Goal: Information Seeking & Learning: Learn about a topic

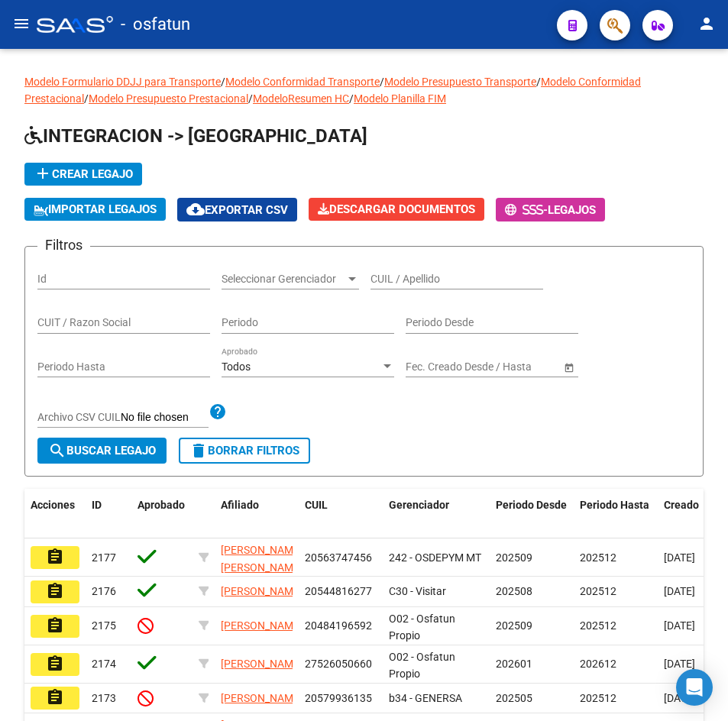
click at [19, 32] on mat-icon "menu" at bounding box center [21, 24] width 18 height 18
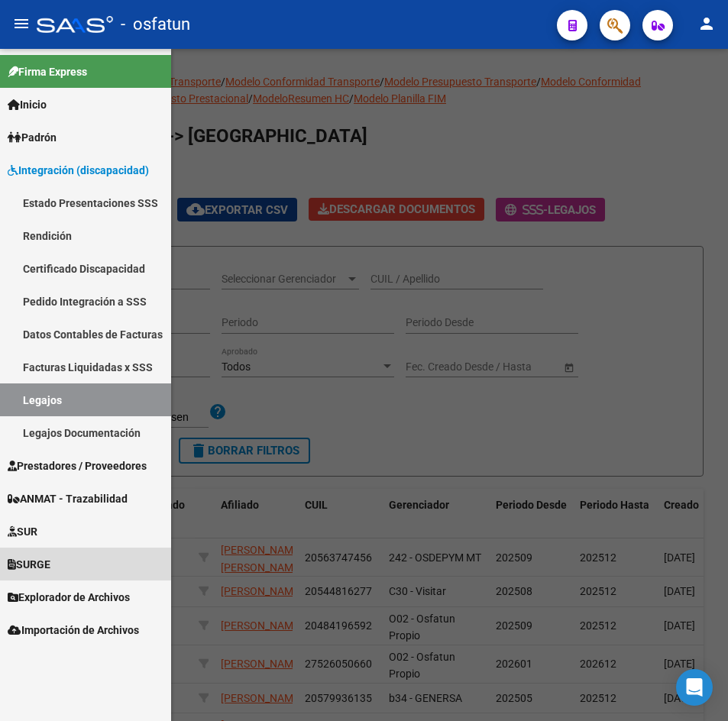
click at [50, 561] on span "SURGE" at bounding box center [29, 564] width 43 height 17
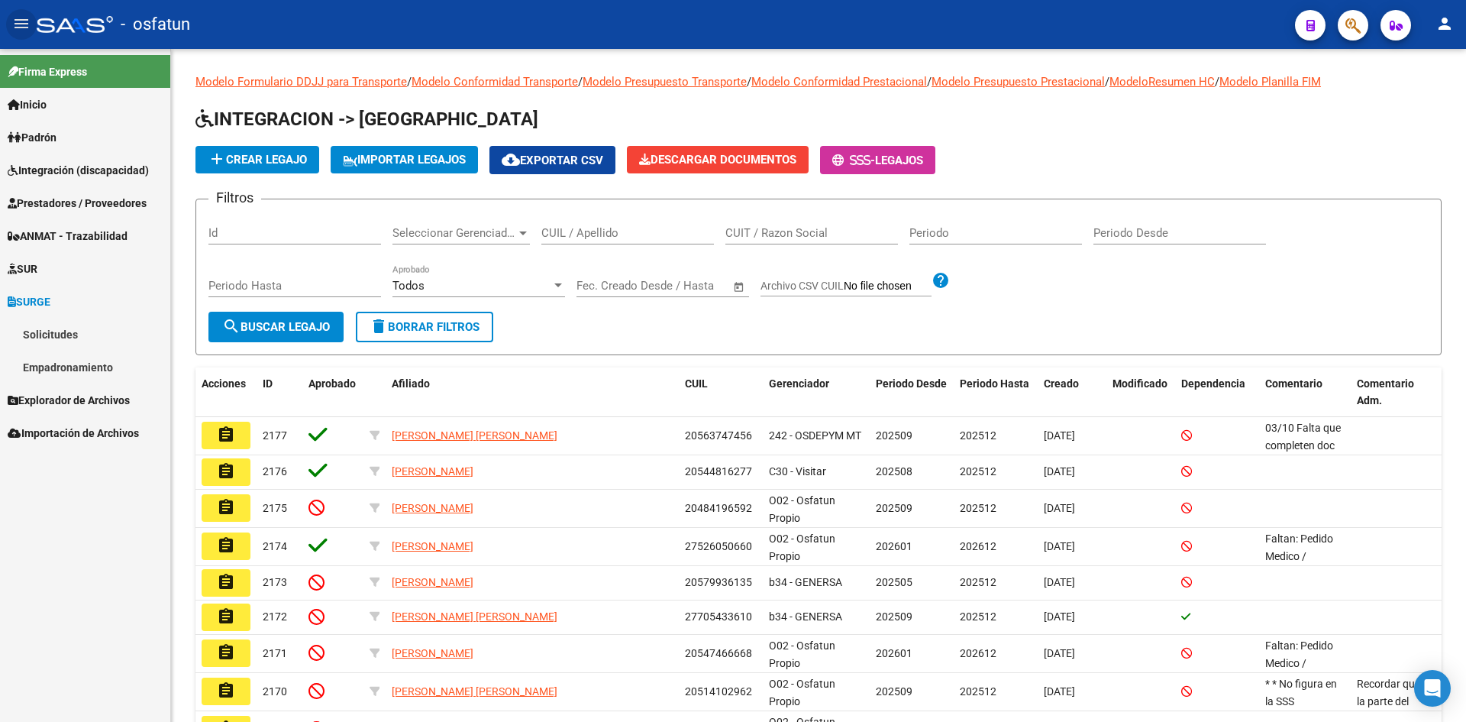
click at [33, 99] on span "Inicio" at bounding box center [27, 104] width 39 height 17
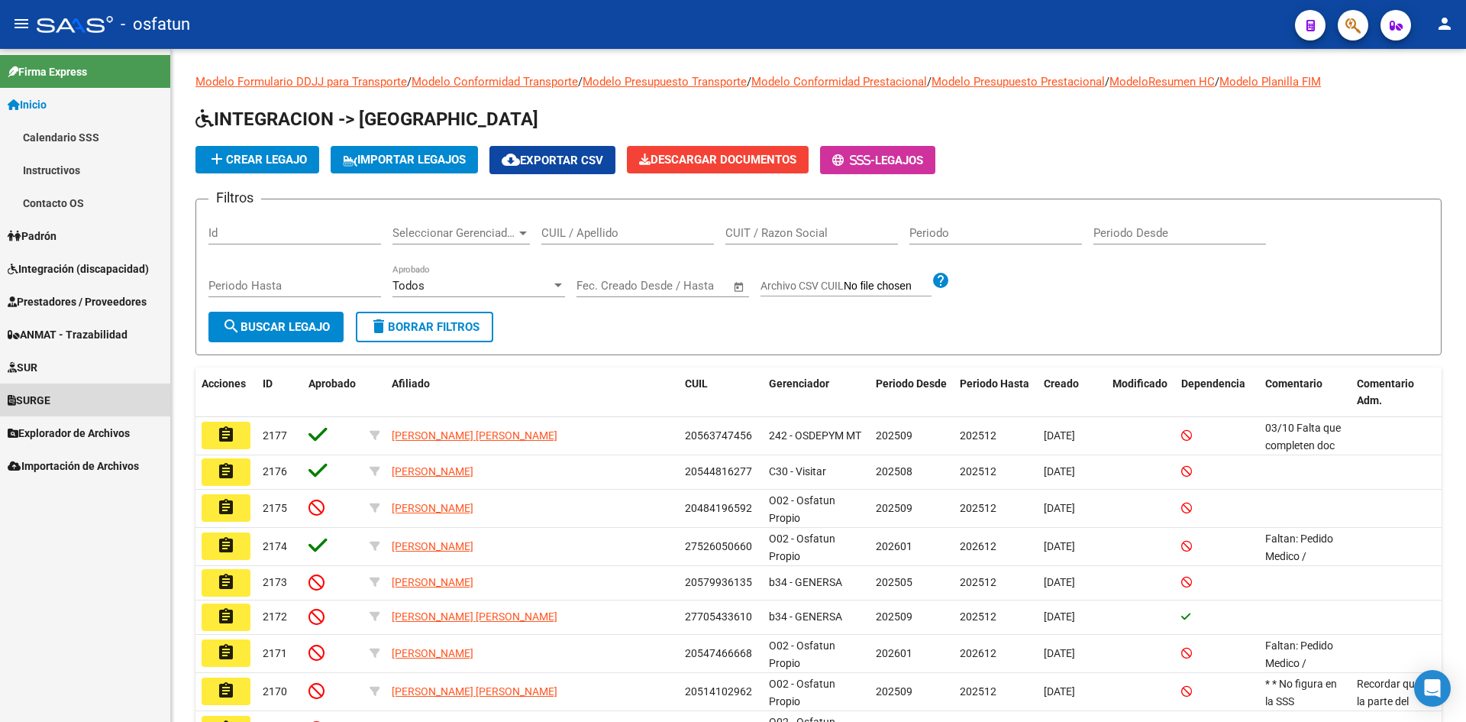
click at [40, 398] on span "SURGE" at bounding box center [29, 400] width 43 height 17
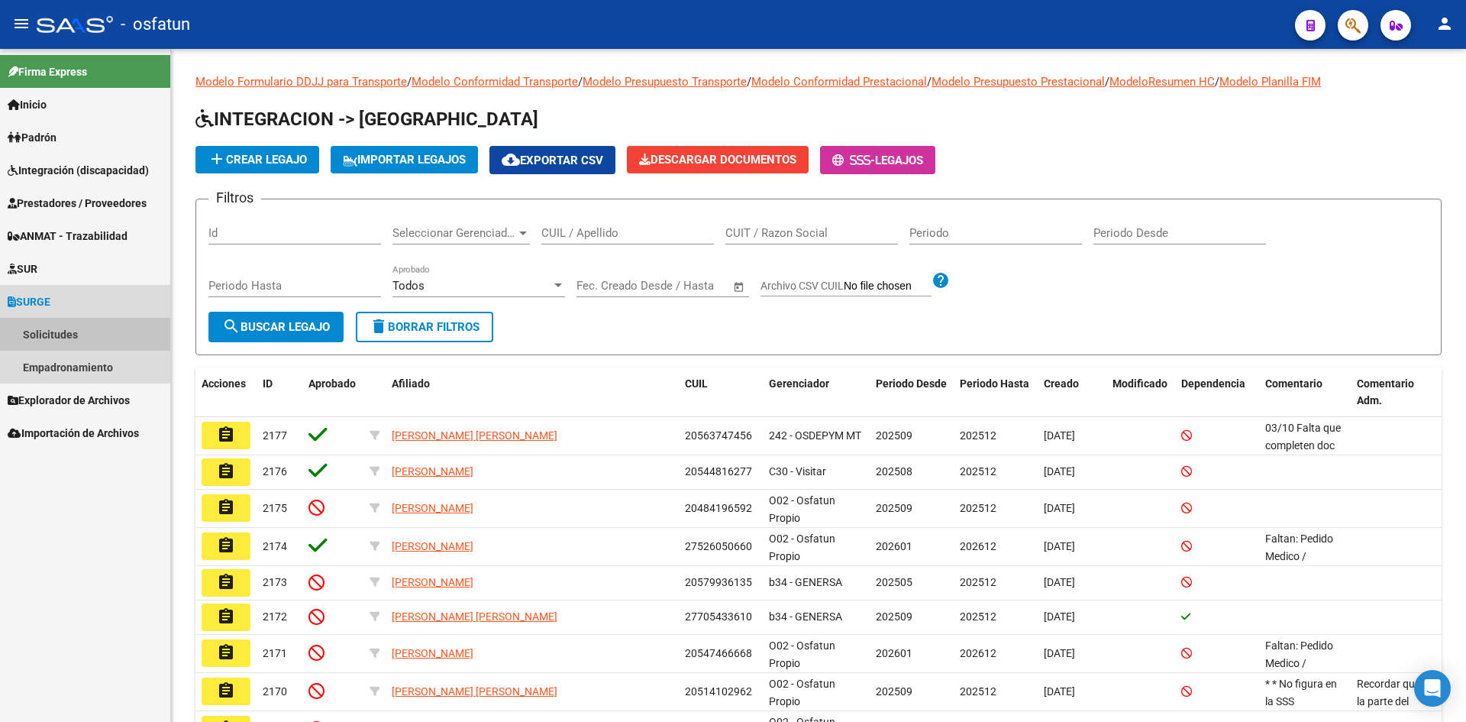
click at [49, 332] on link "Solicitudes" at bounding box center [85, 334] width 170 height 33
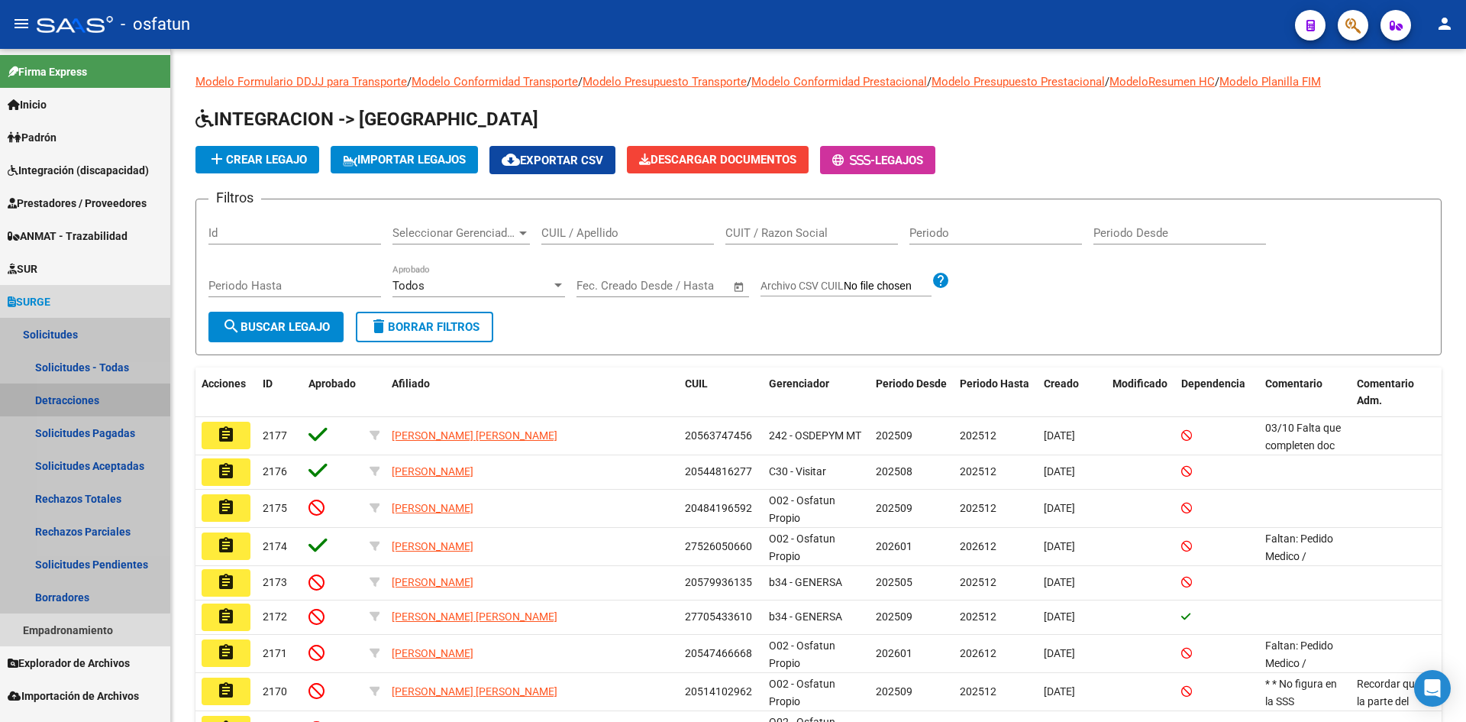
click at [76, 400] on link "Detracciones" at bounding box center [85, 399] width 170 height 33
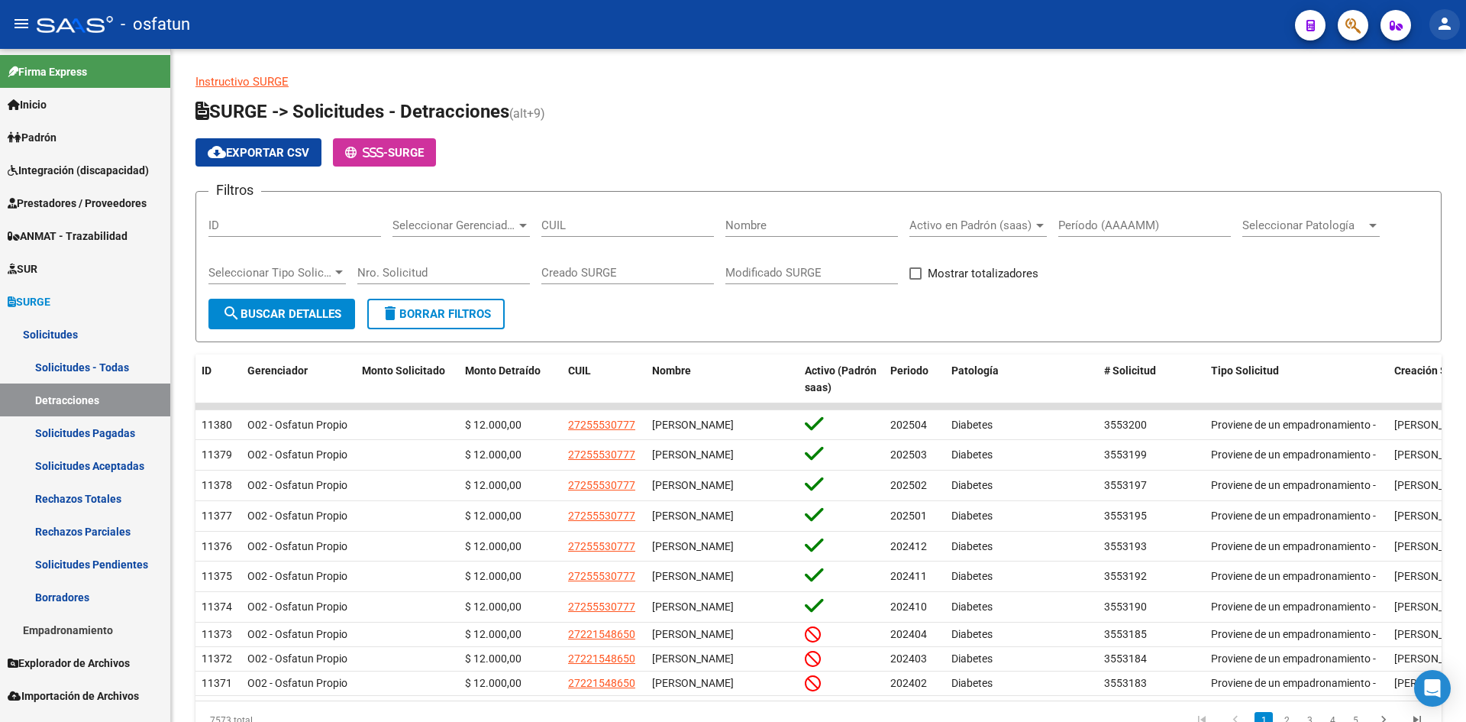
click at [727, 23] on mat-icon "person" at bounding box center [1445, 24] width 18 height 18
click at [727, 97] on button "exit_to_app Salir" at bounding box center [1413, 100] width 93 height 37
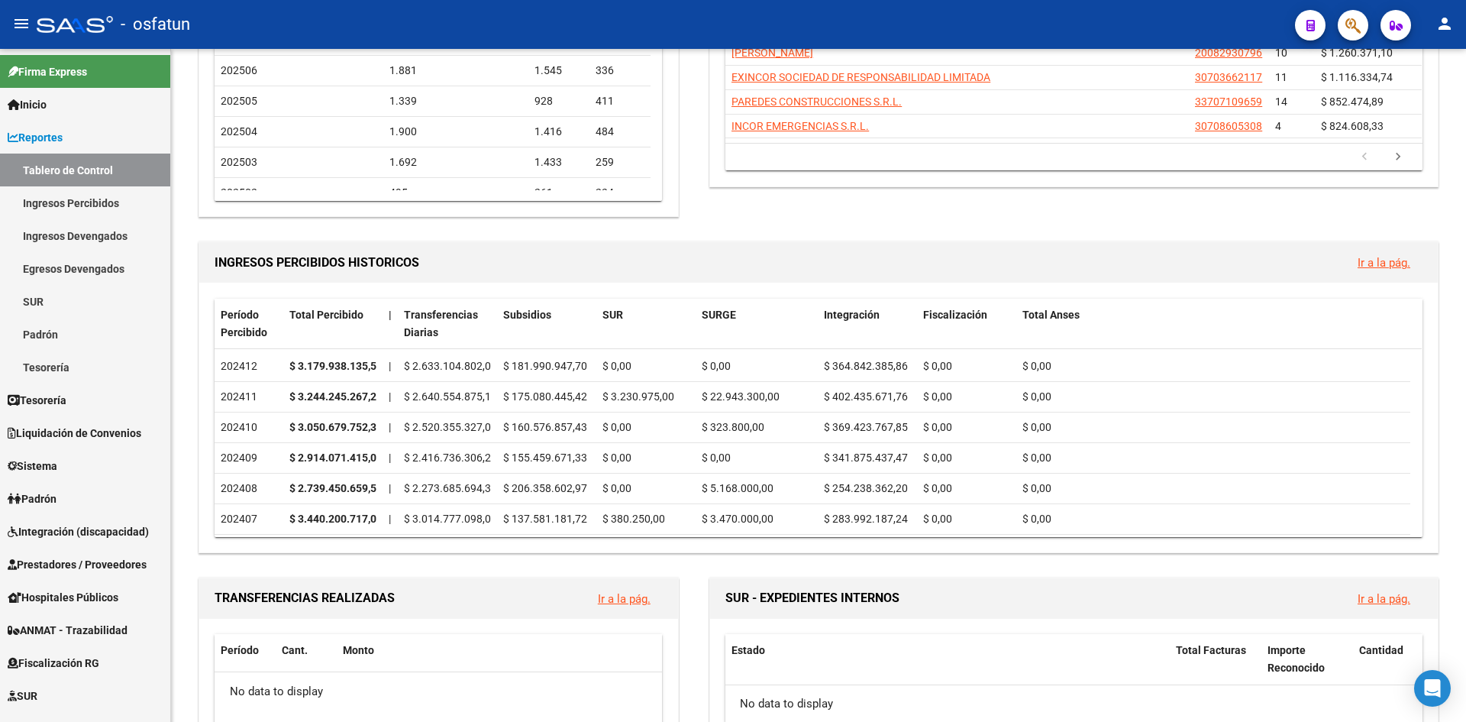
scroll to position [305, 0]
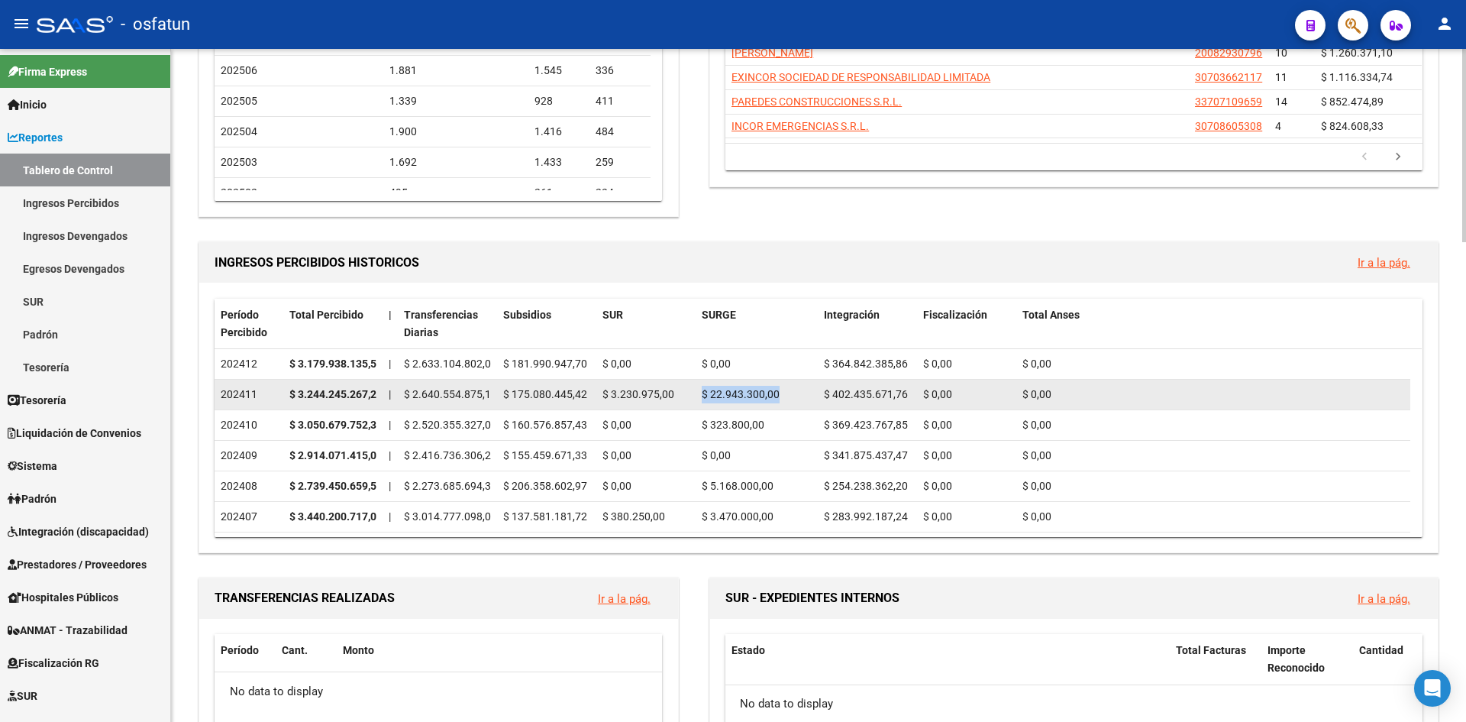
drag, startPoint x: 786, startPoint y: 392, endPoint x: 702, endPoint y: 392, distance: 83.2
click at [702, 392] on div "$ 22.943.300,00" at bounding box center [757, 395] width 110 height 18
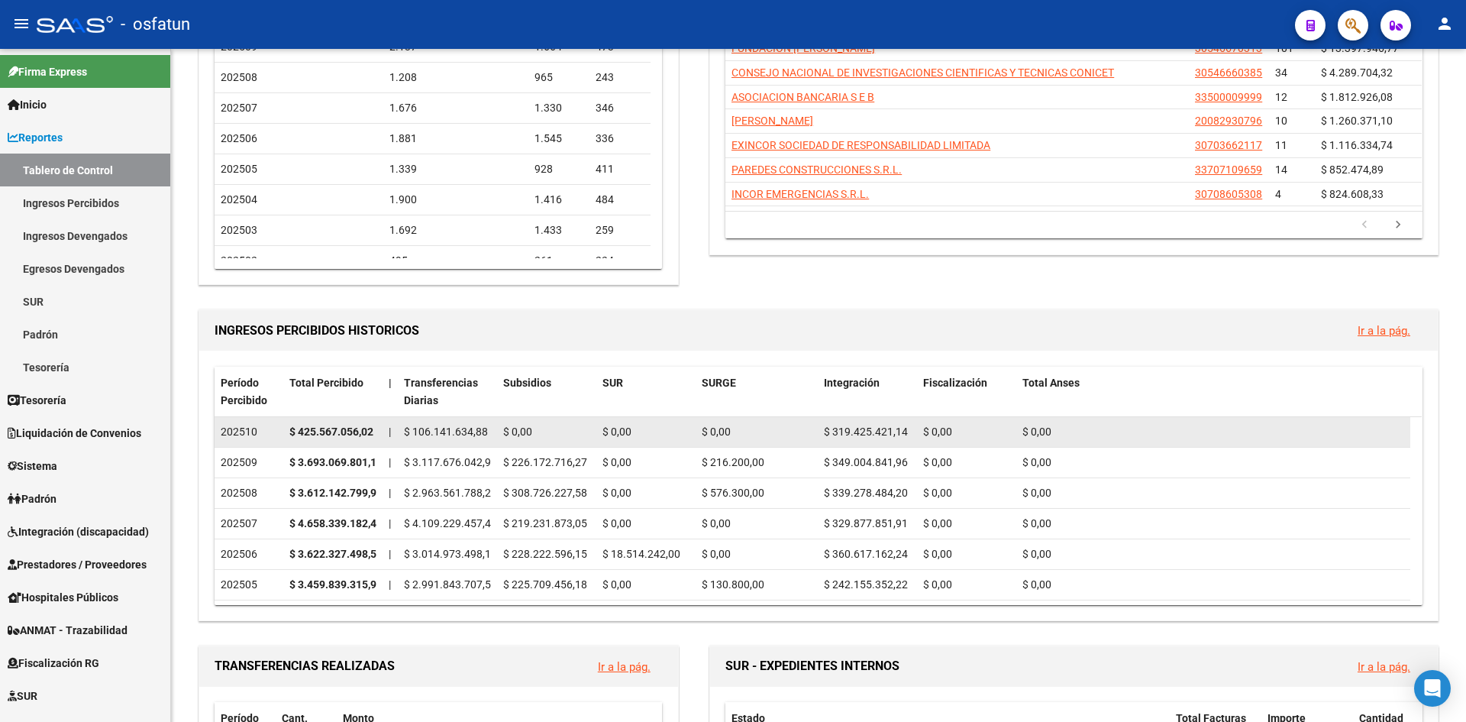
scroll to position [296, 0]
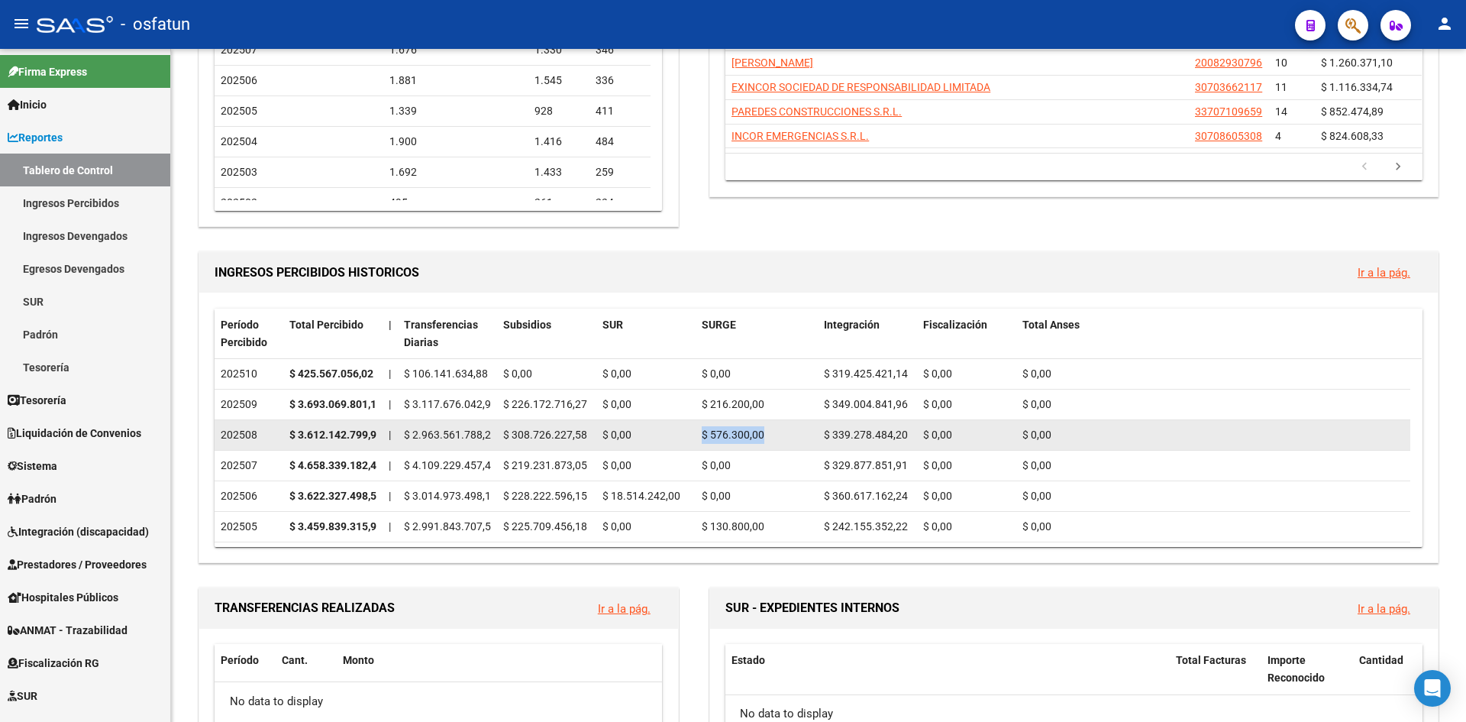
drag, startPoint x: 769, startPoint y: 434, endPoint x: 692, endPoint y: 434, distance: 77.1
click at [692, 434] on div "202508 $ 3.612.142.799,99 | $ 2.963.561.788,21 $ 308.726.227,58 $ 0,00 $ 576.30…" at bounding box center [813, 435] width 1196 height 31
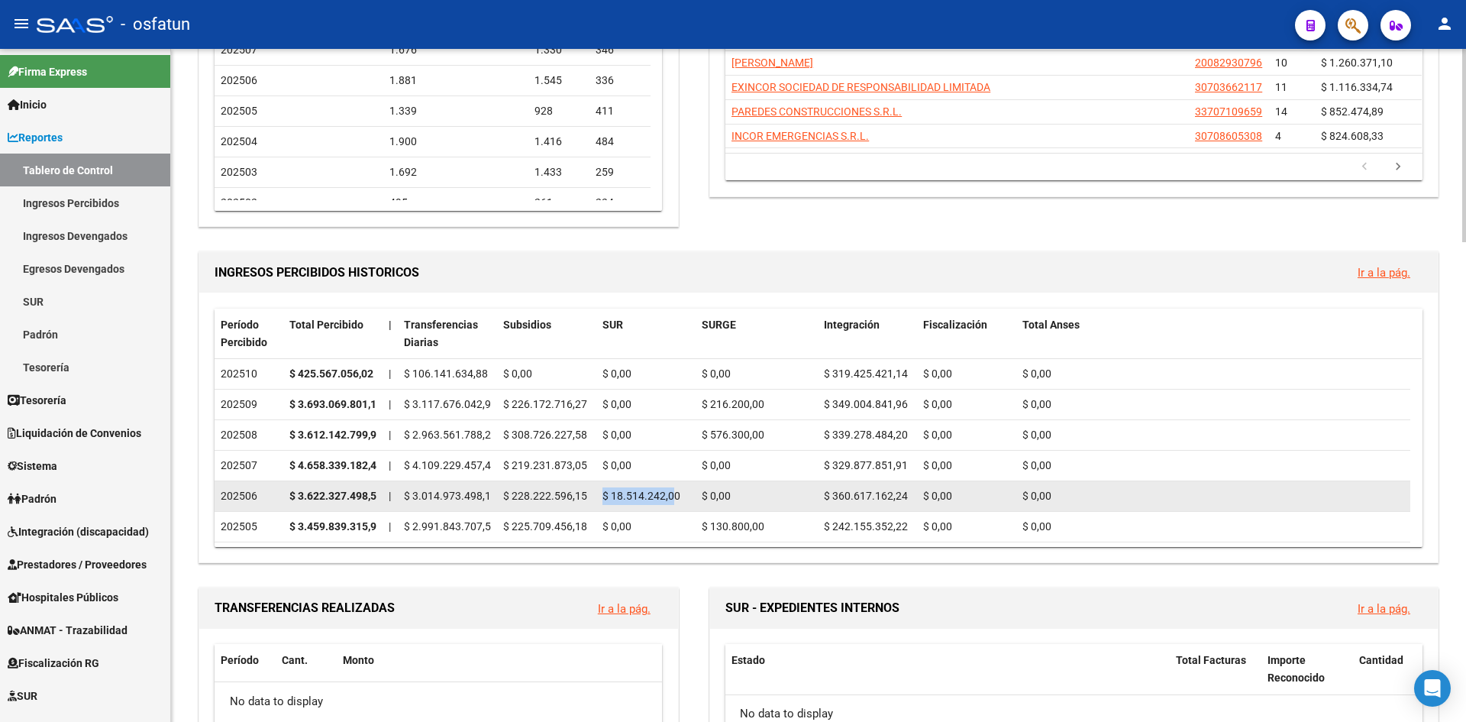
drag, startPoint x: 675, startPoint y: 496, endPoint x: 603, endPoint y: 492, distance: 71.9
click at [603, 492] on span "$ 18.514.242,00" at bounding box center [641, 495] width 78 height 12
click at [622, 488] on div "$ 18.514.242,00" at bounding box center [645, 496] width 87 height 18
click at [699, 495] on datatable-body-cell "$ 0,00" at bounding box center [757, 496] width 122 height 30
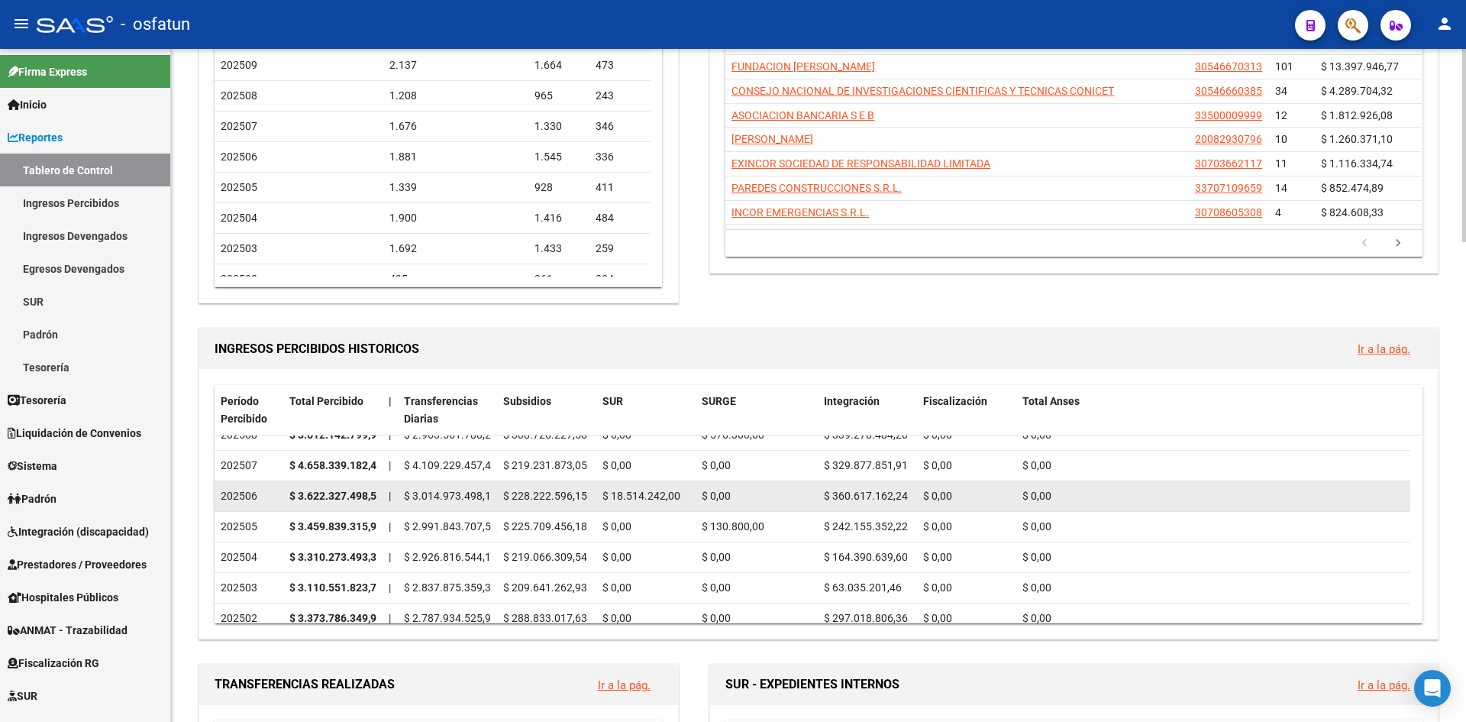
scroll to position [0, 0]
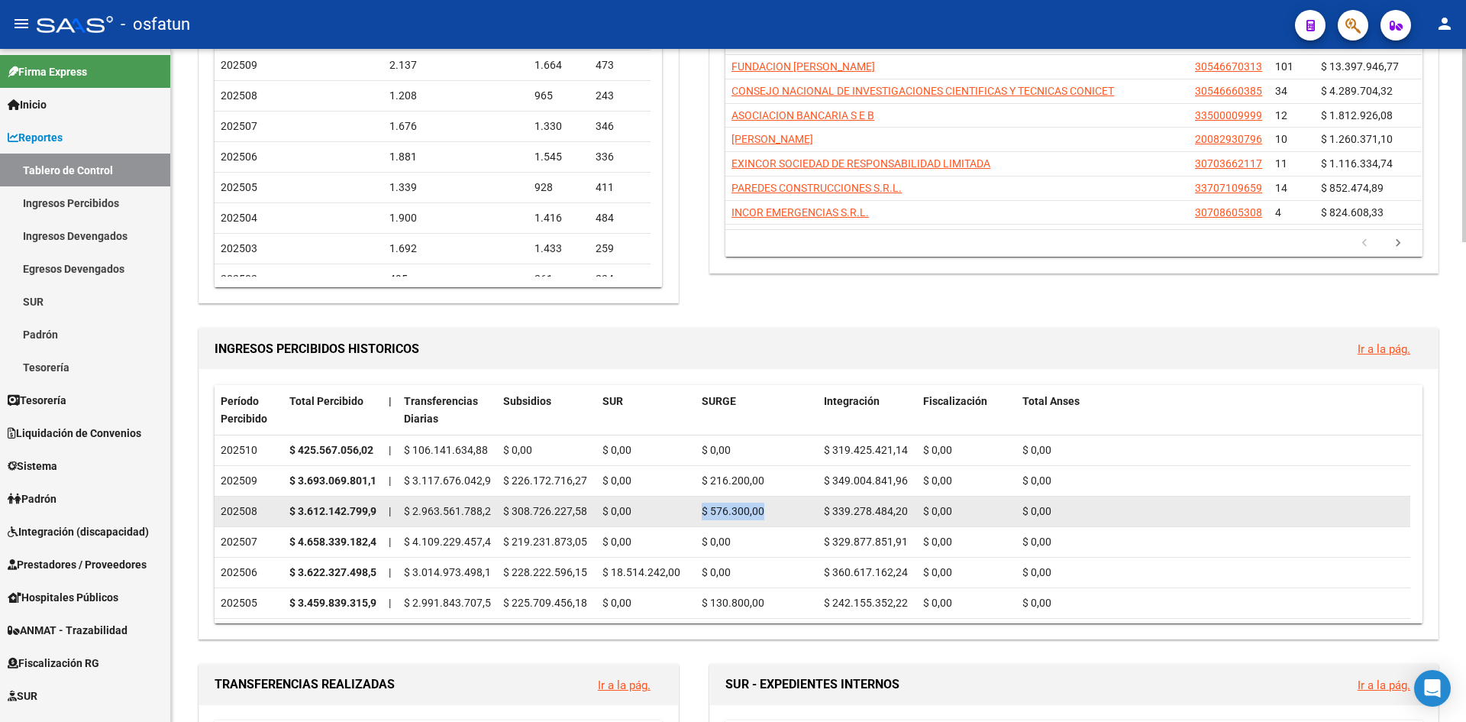
drag, startPoint x: 767, startPoint y: 511, endPoint x: 693, endPoint y: 508, distance: 73.4
click at [693, 509] on div "202508 $ 3.612.142.799,99 | $ 2.963.561.788,21 $ 308.726.227,58 $ 0,00 $ 576.30…" at bounding box center [813, 511] width 1196 height 31
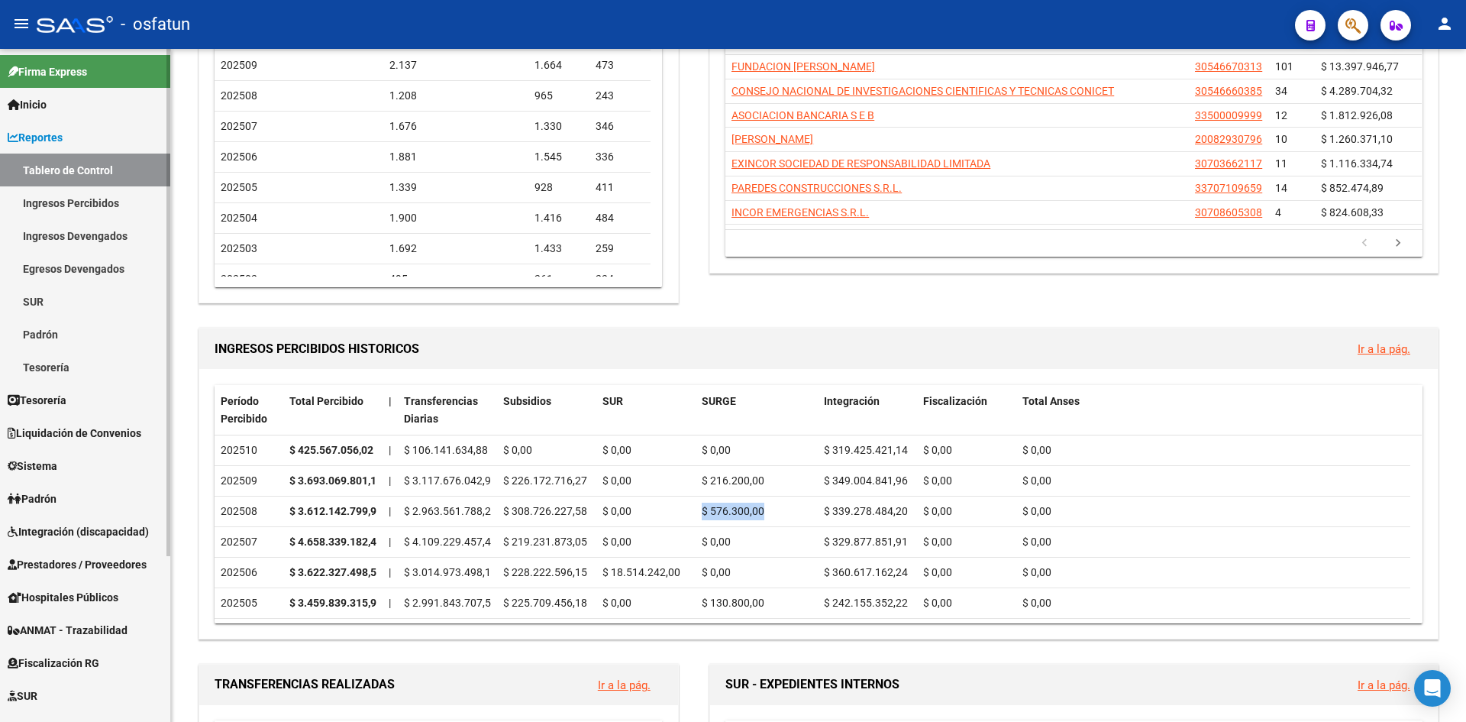
scroll to position [76, 0]
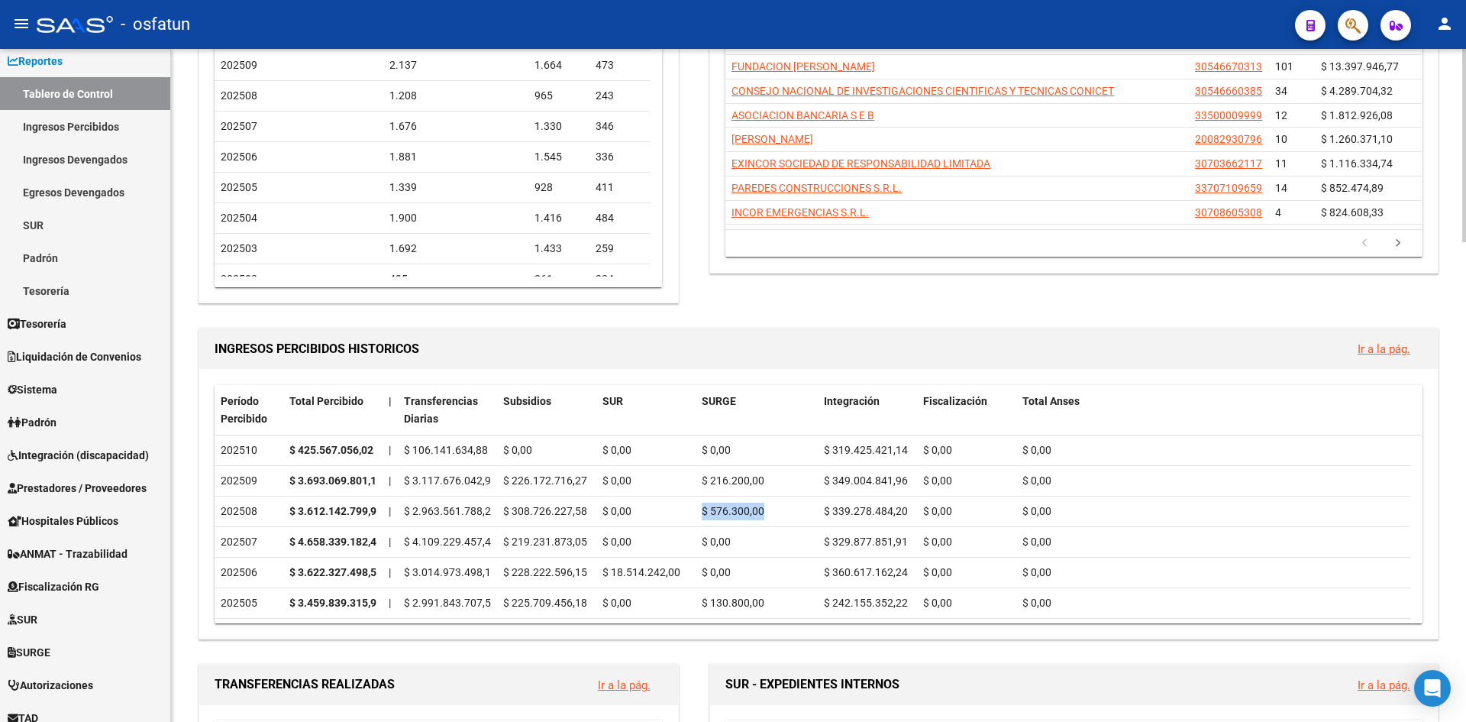
drag, startPoint x: 270, startPoint y: 605, endPoint x: 191, endPoint y: 601, distance: 79.5
click at [61, 643] on link "SURGE" at bounding box center [85, 651] width 170 height 33
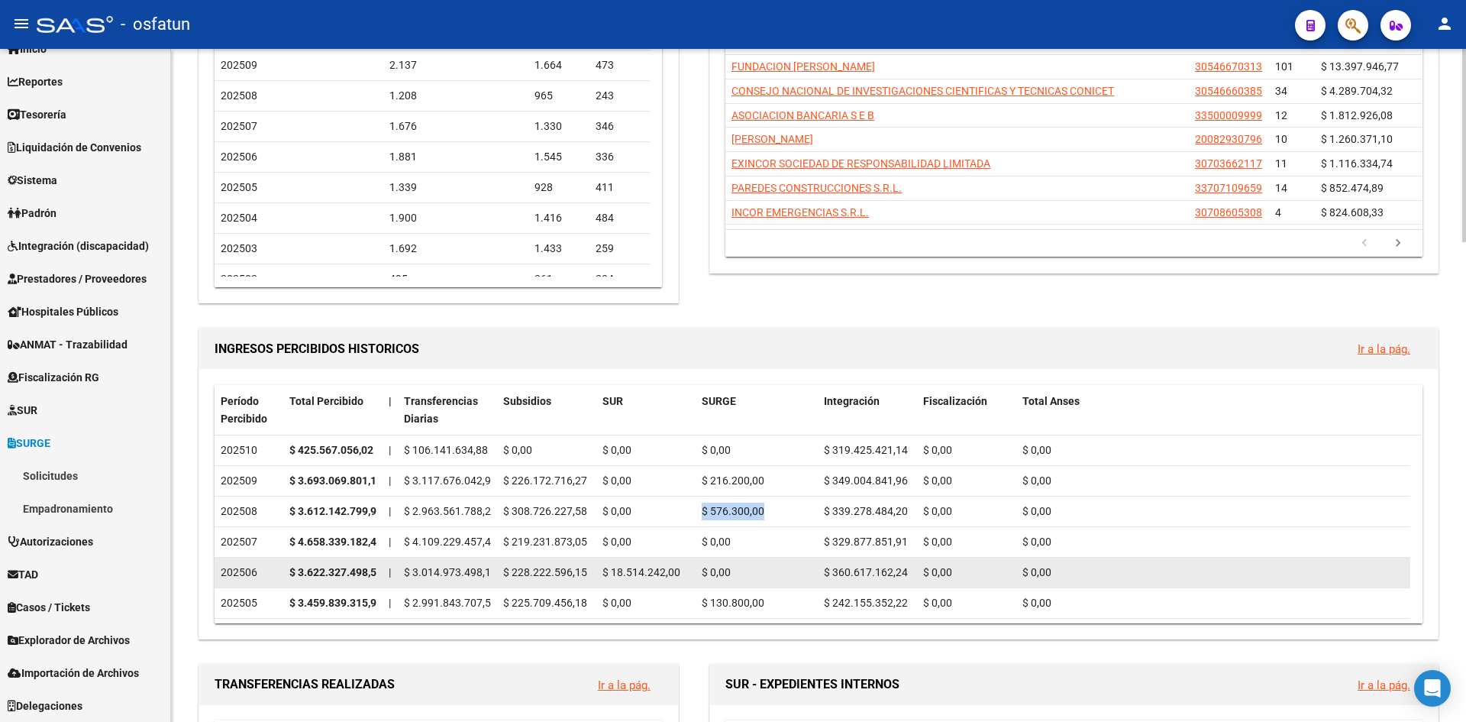
scroll to position [56, 0]
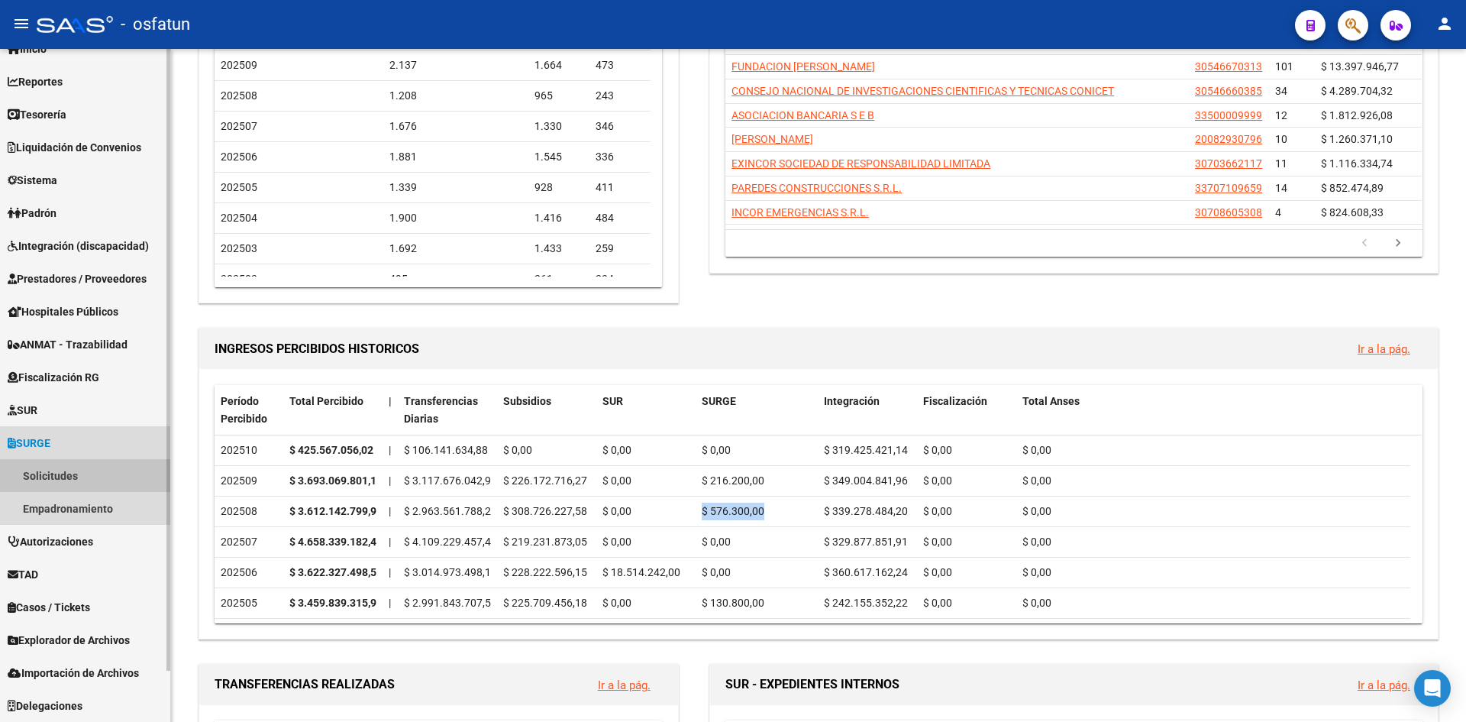
click at [50, 474] on link "Solicitudes" at bounding box center [85, 475] width 170 height 33
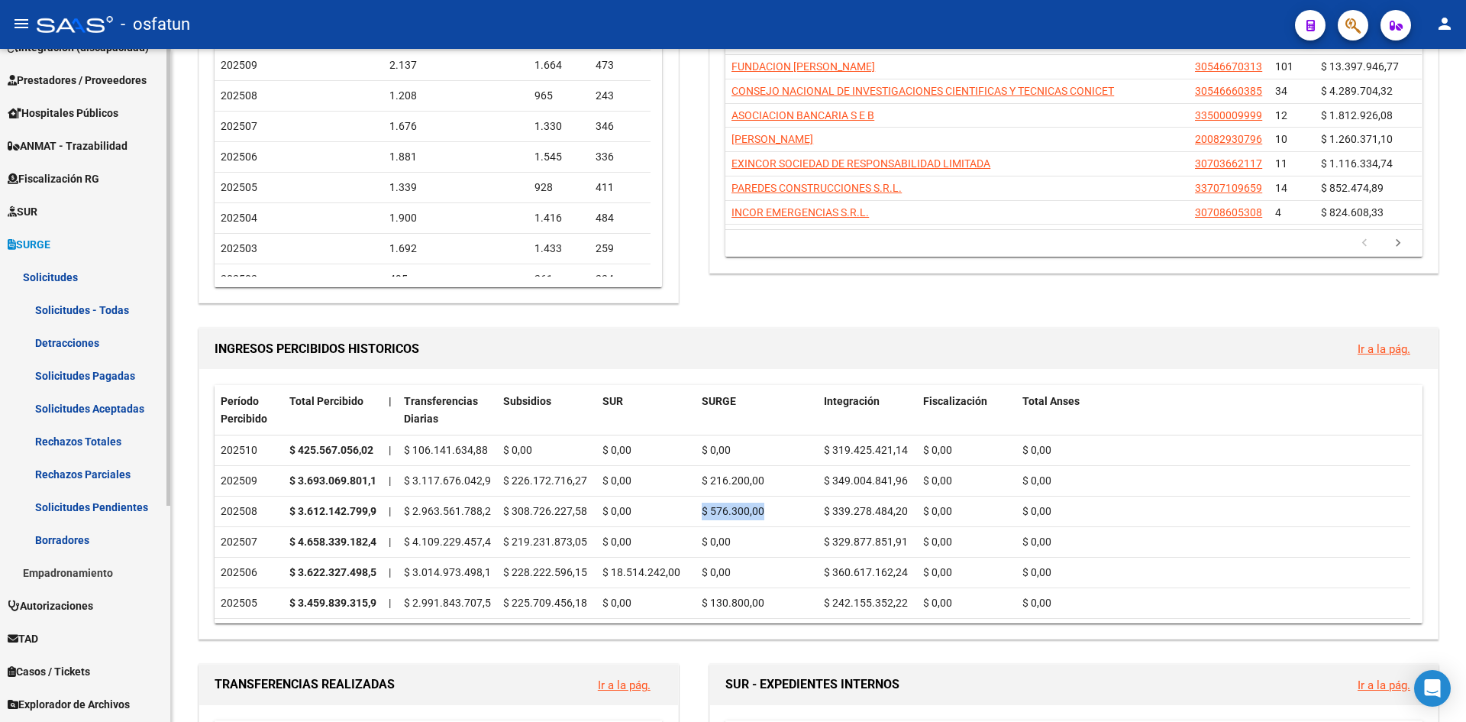
scroll to position [285, 0]
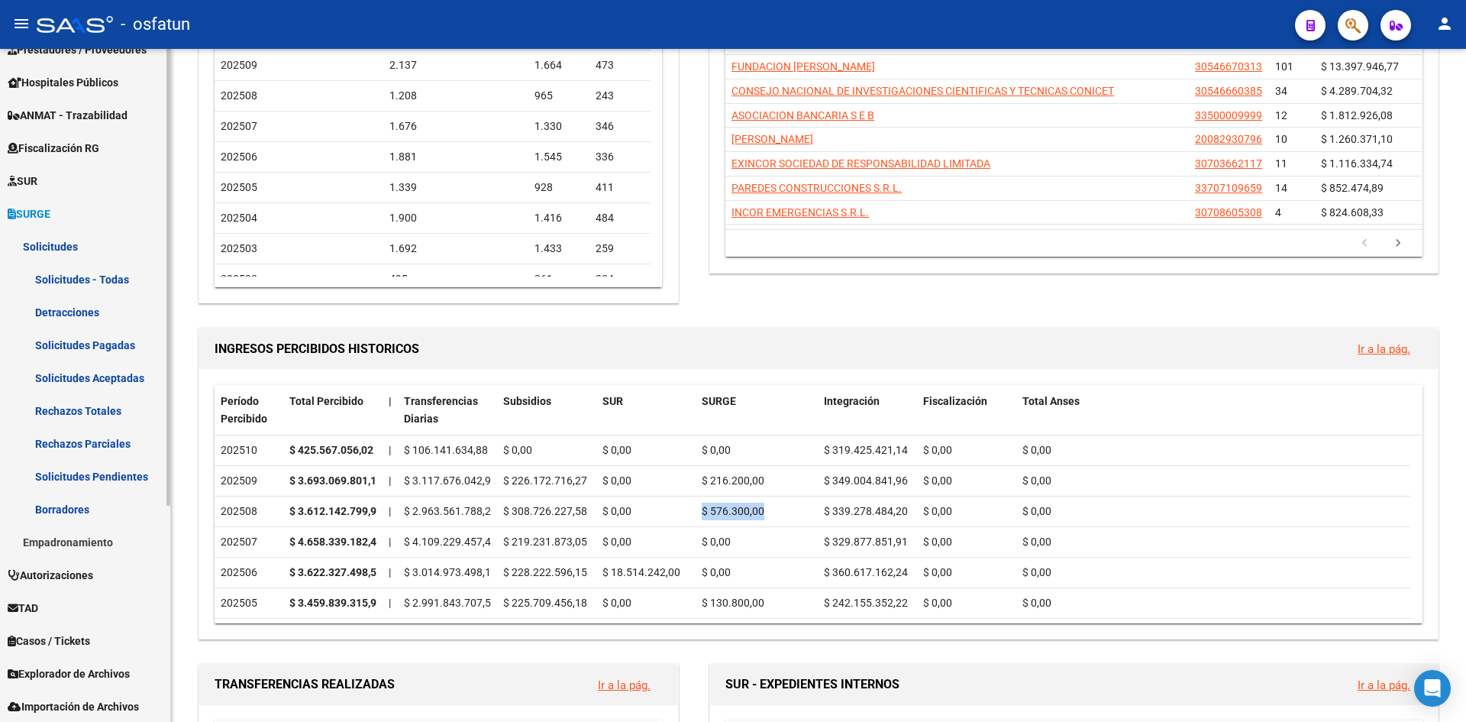
click at [74, 282] on link "Solicitudes - Todas" at bounding box center [85, 279] width 170 height 33
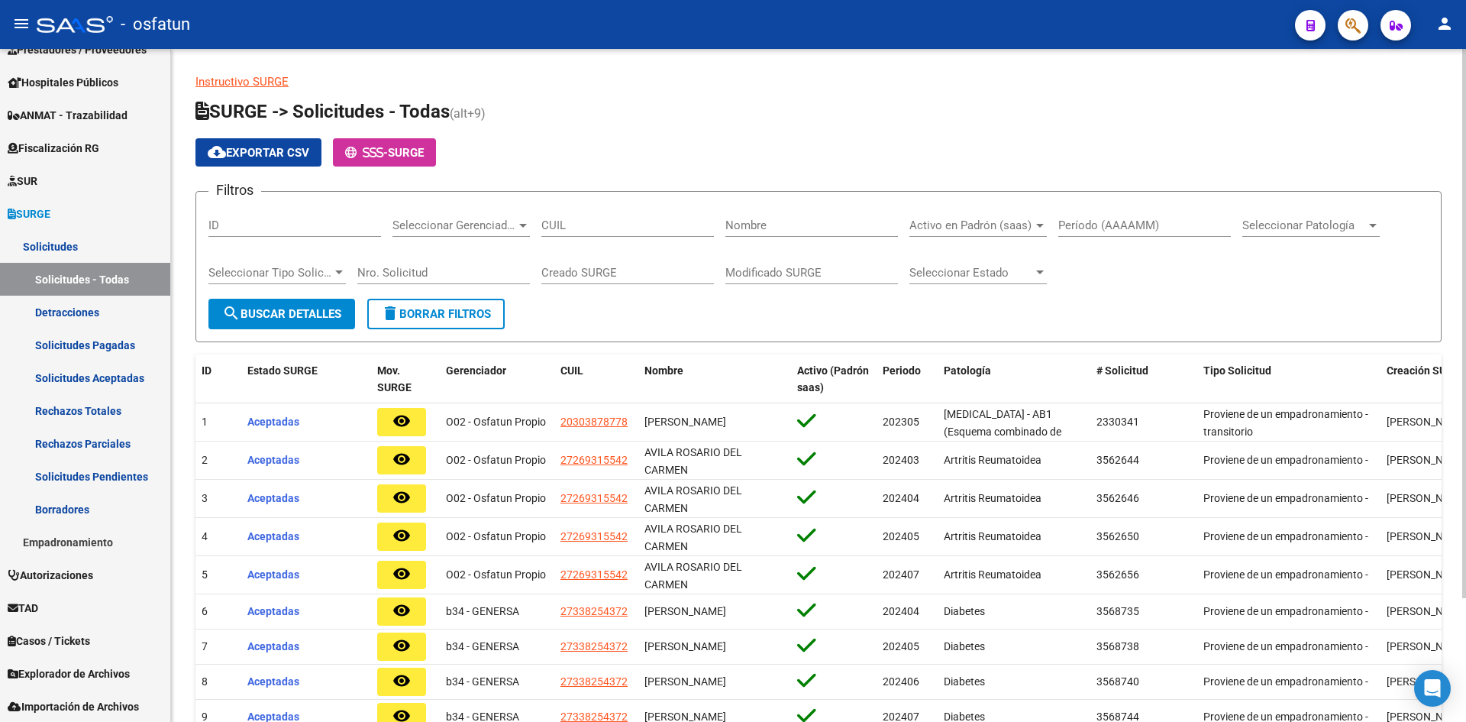
click at [1155, 222] on input "Período (AAAAMM)" at bounding box center [1144, 225] width 173 height 14
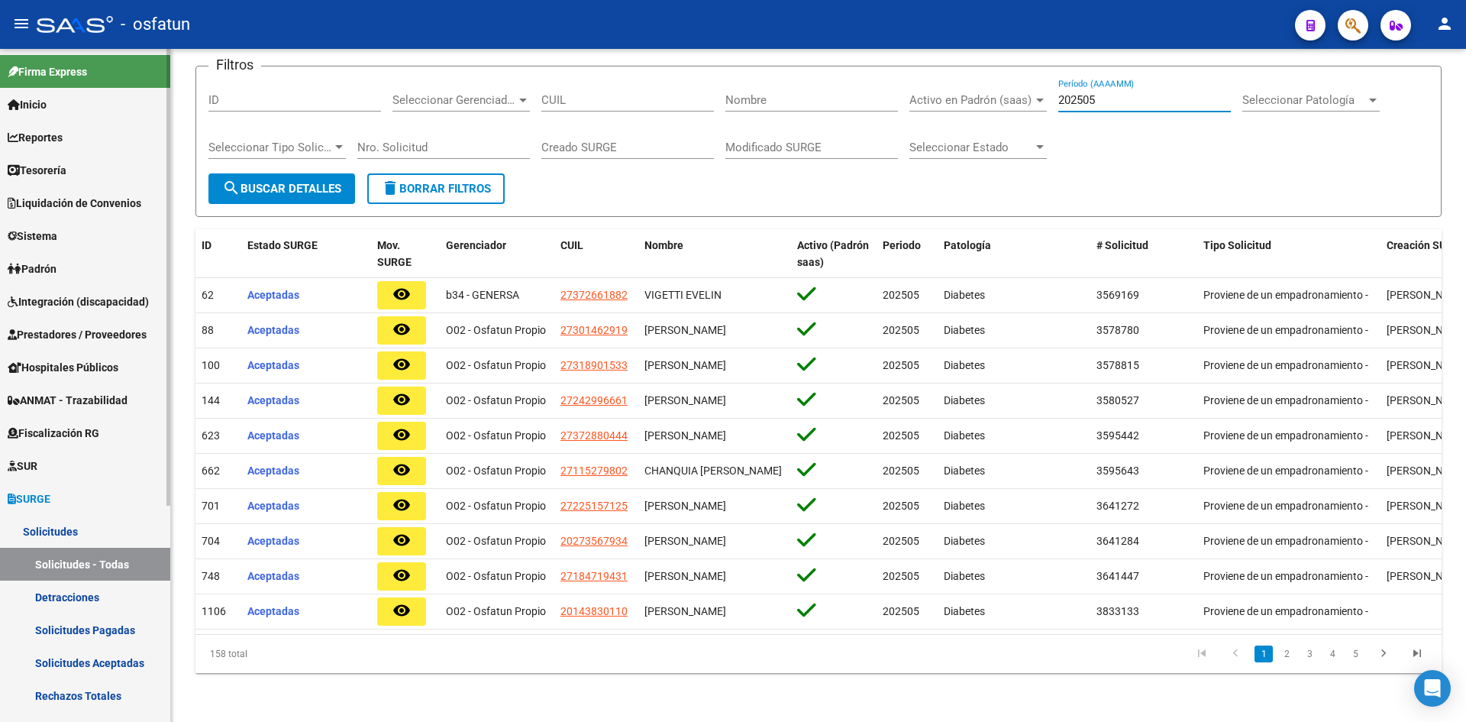
type input "202505"
click at [45, 134] on span "Reportes" at bounding box center [35, 137] width 55 height 17
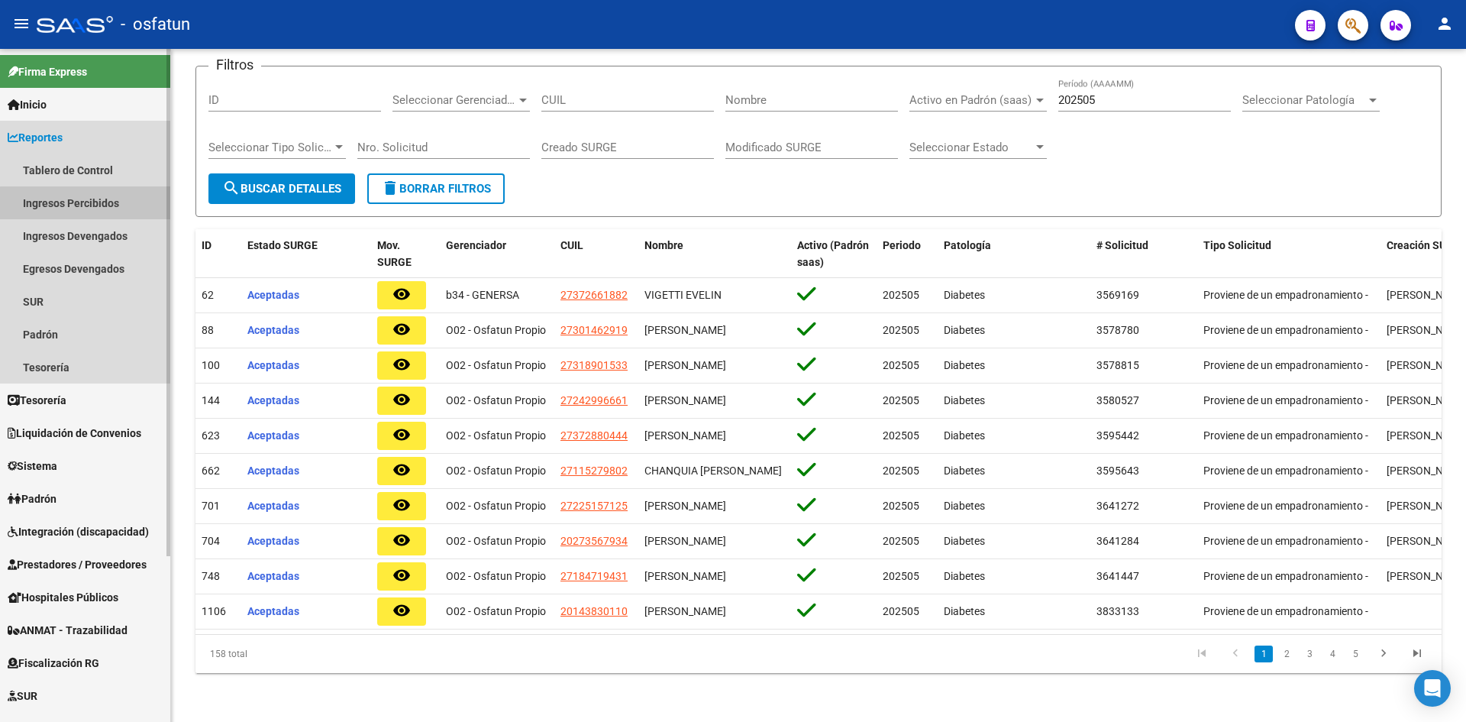
click at [99, 204] on link "Ingresos Percibidos" at bounding box center [85, 202] width 170 height 33
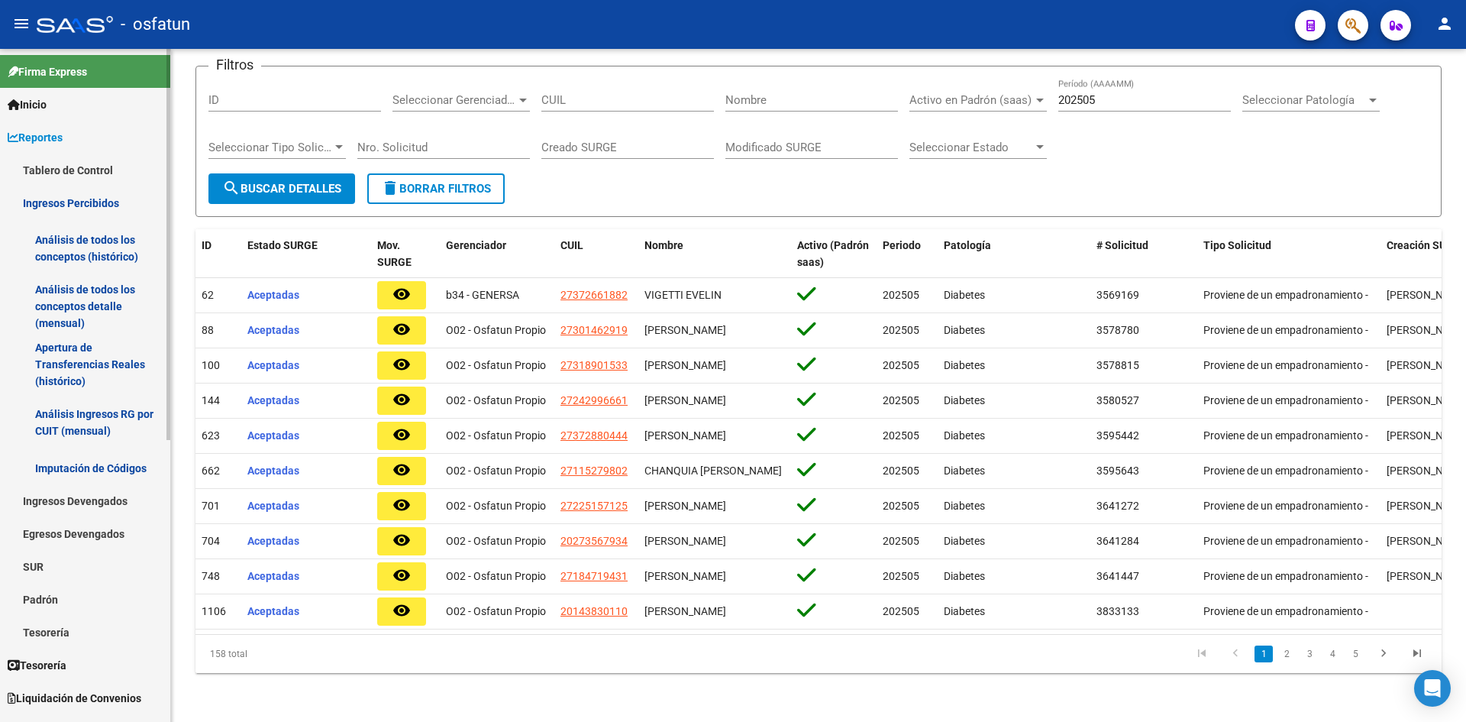
click at [71, 225] on link "Análisis de todos los conceptos (histórico)" at bounding box center [85, 248] width 170 height 58
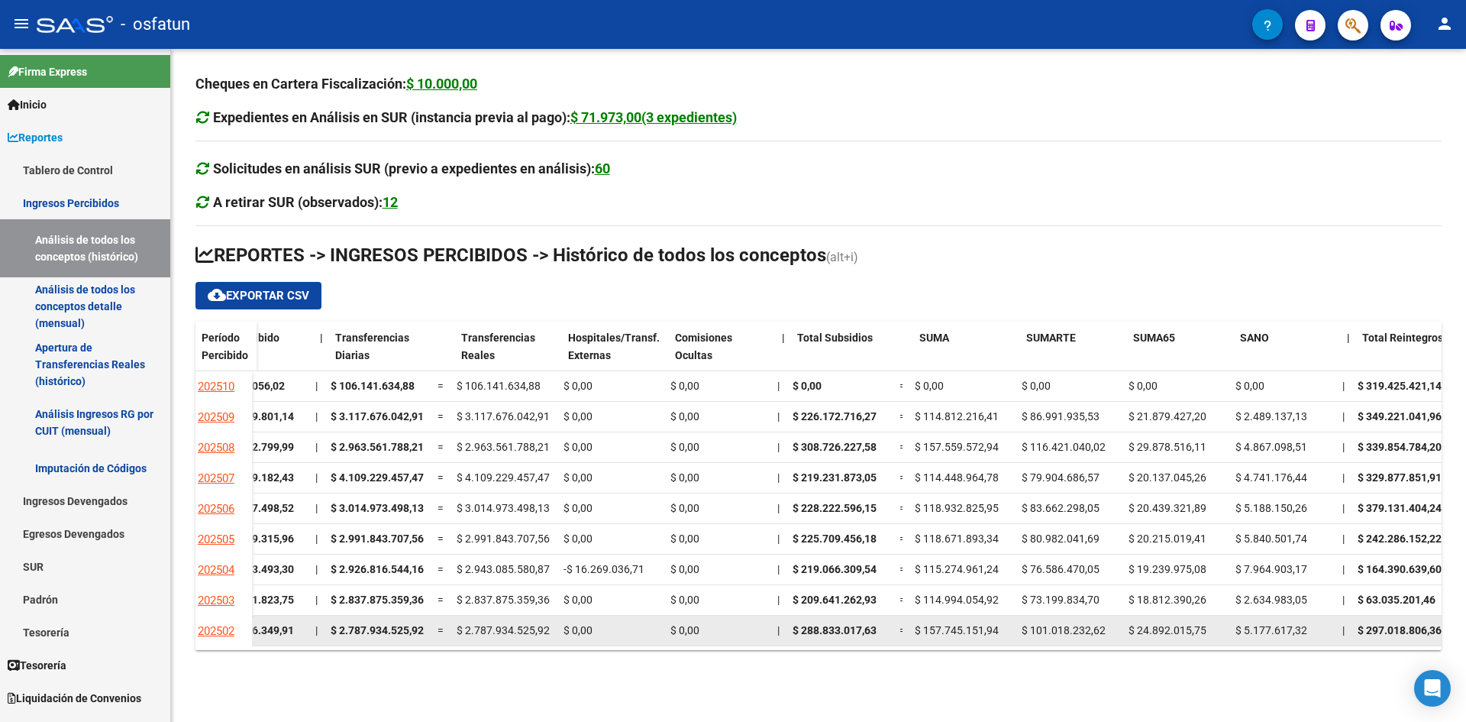
scroll to position [0, 57]
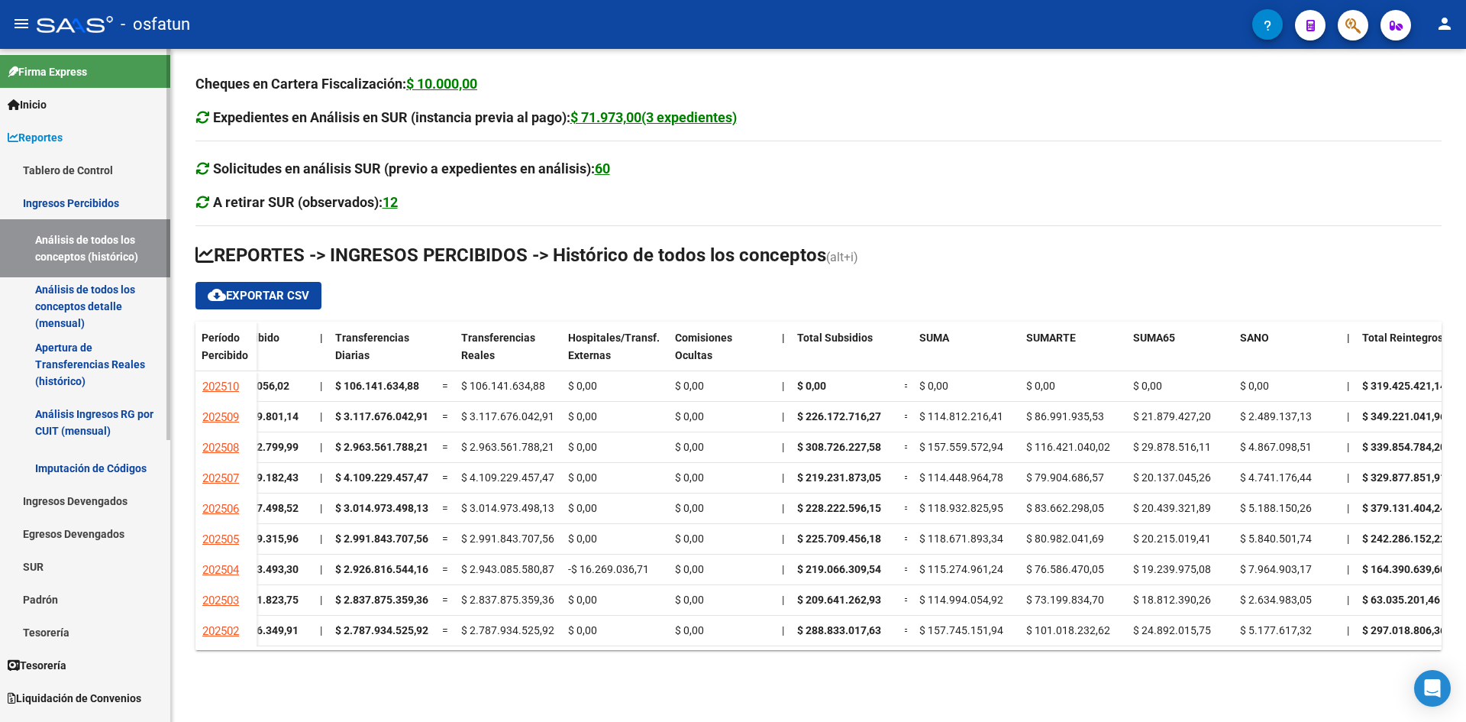
click at [65, 360] on link "Apertura de Transferencias Reales (histórico)" at bounding box center [85, 364] width 170 height 58
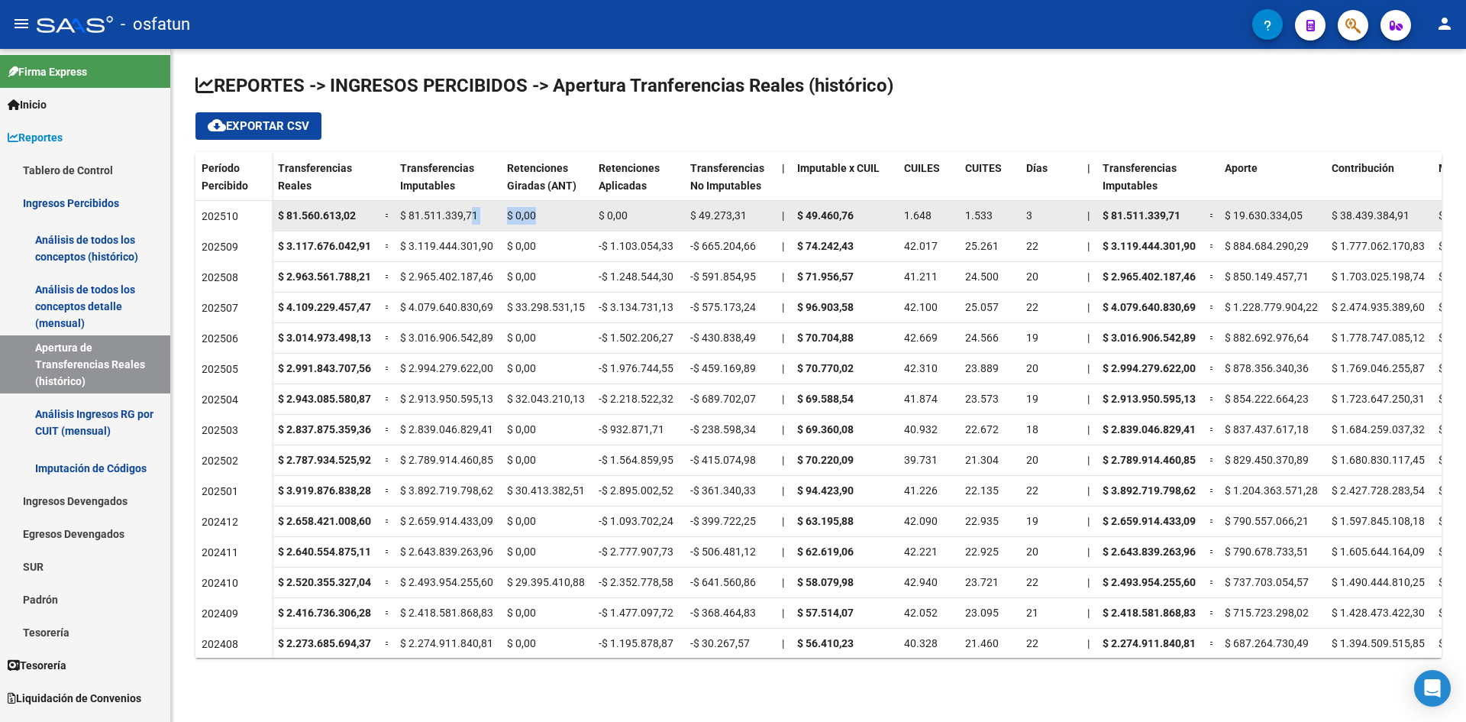
drag, startPoint x: 544, startPoint y: 214, endPoint x: 473, endPoint y: 220, distance: 71.3
click at [473, 220] on div "$ 81.560.613,02 = $ 81.511.339,71 $ 0,00 $ 0,00 $ 49.273,31 | $ 49.460,76 1.648…" at bounding box center [1154, 216] width 1764 height 31
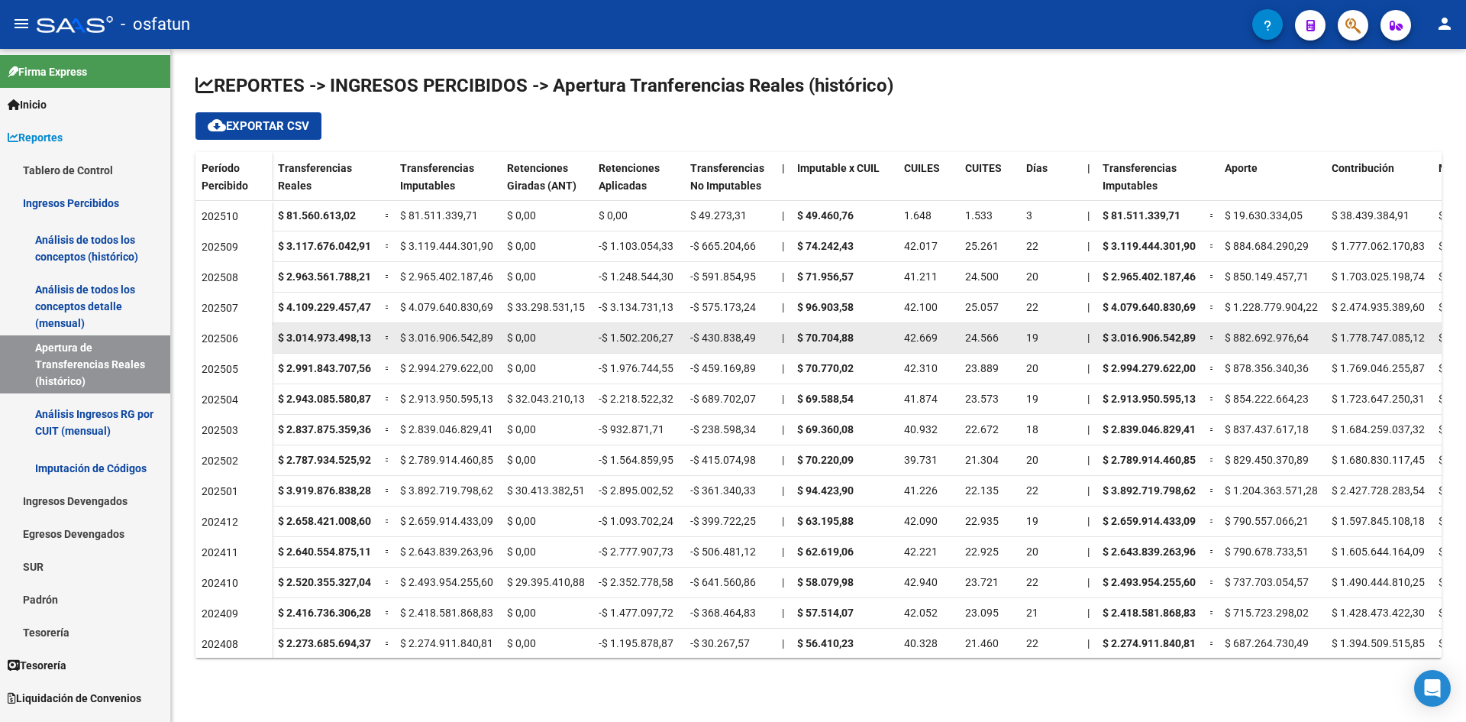
click at [573, 327] on datatable-body-cell "$ 0,00" at bounding box center [547, 338] width 92 height 30
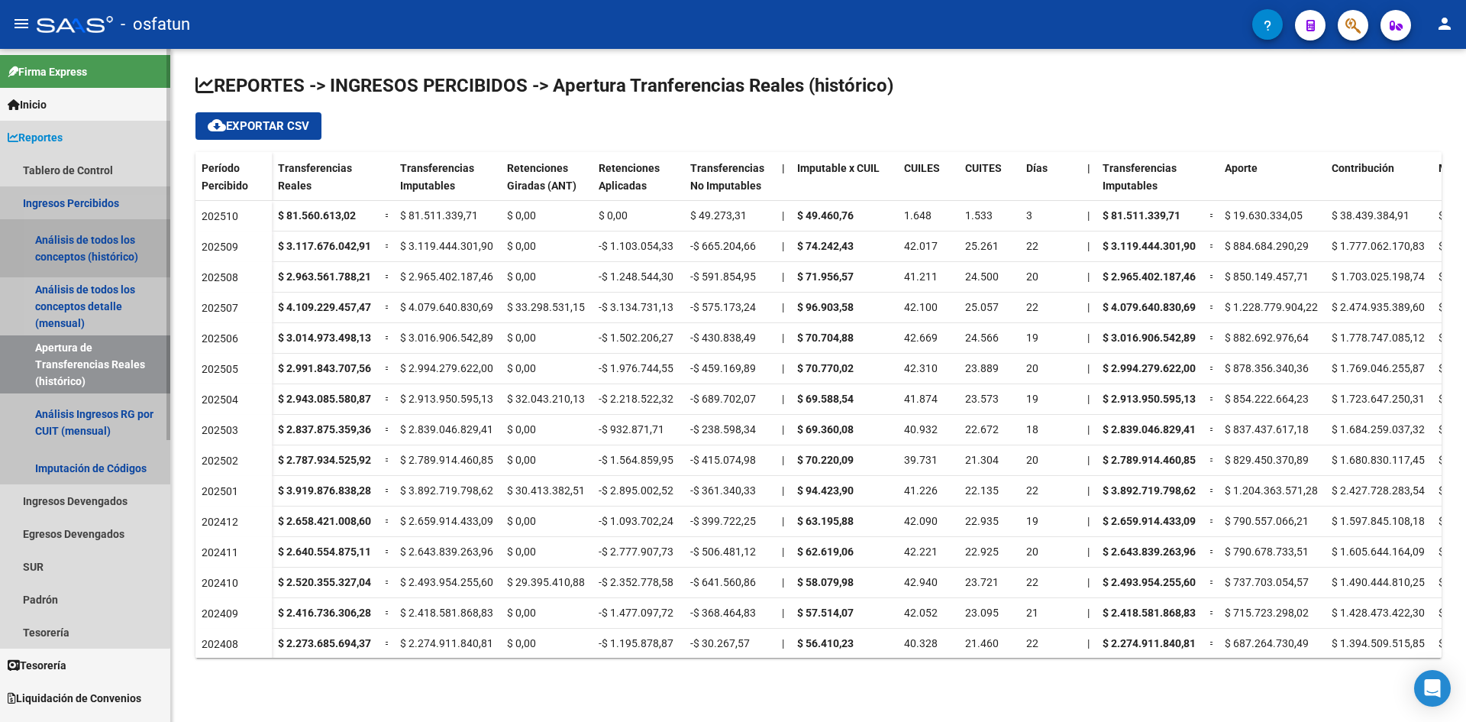
click at [80, 250] on link "Análisis de todos los conceptos (histórico)" at bounding box center [85, 248] width 170 height 58
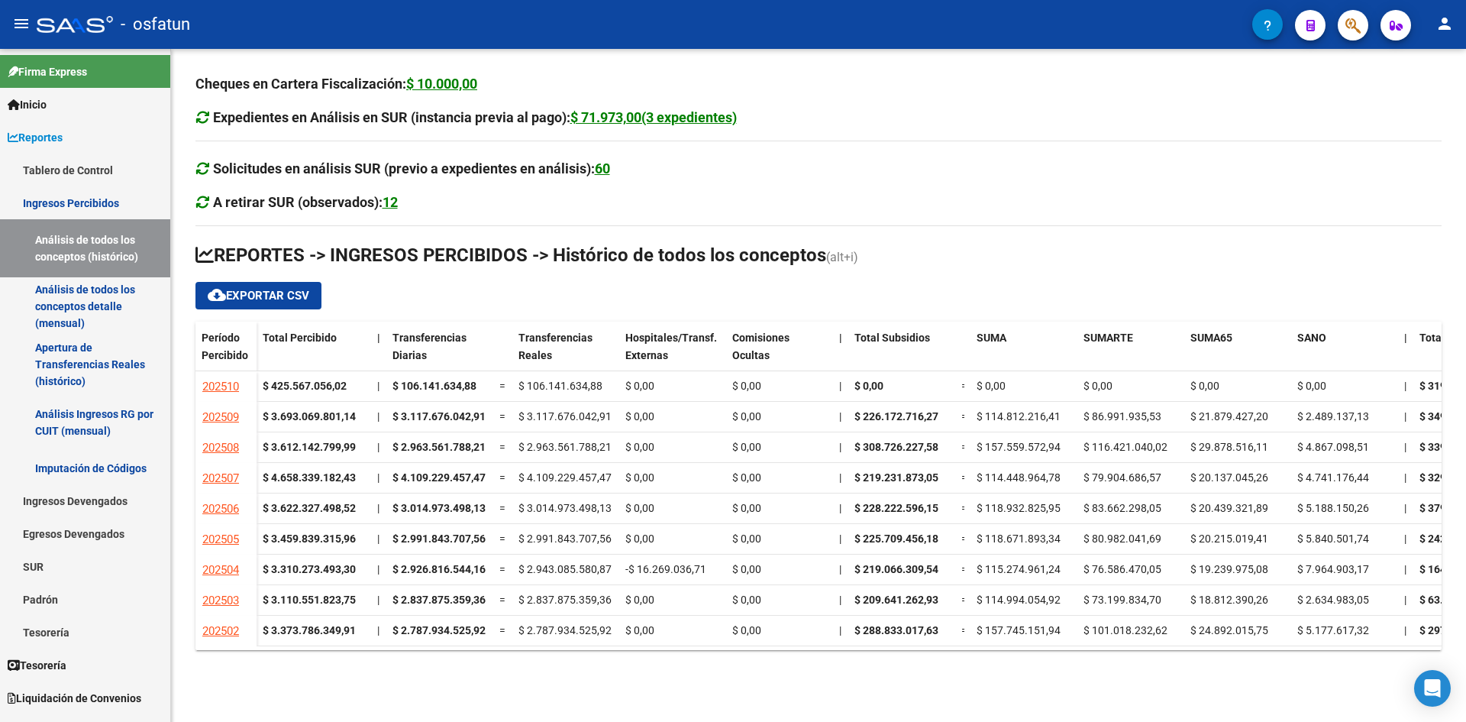
click at [1458, 18] on mat-toolbar "menu - osfatun person" at bounding box center [733, 24] width 1466 height 49
click at [1445, 17] on mat-icon "person" at bounding box center [1445, 24] width 18 height 18
click at [1397, 97] on button "exit_to_app Salir" at bounding box center [1413, 100] width 93 height 37
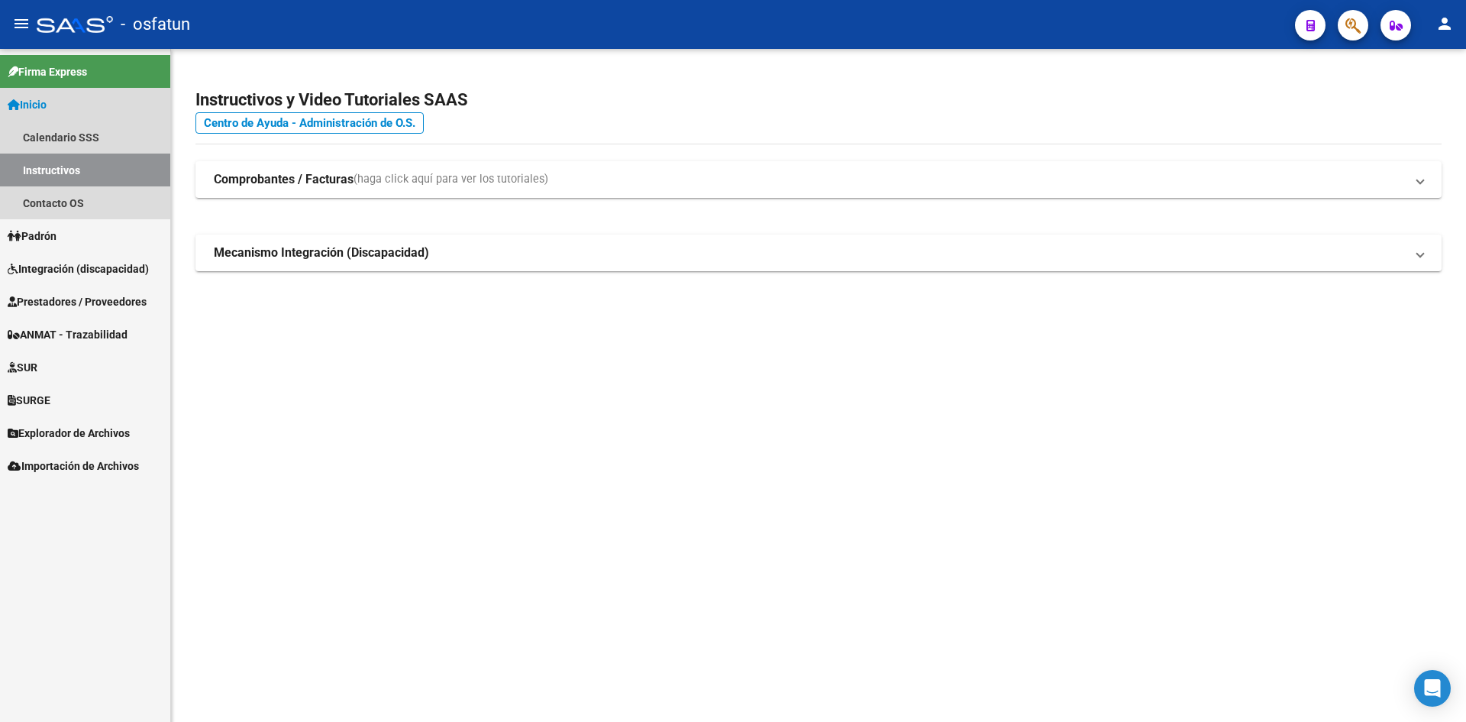
click at [43, 103] on span "Inicio" at bounding box center [27, 104] width 39 height 17
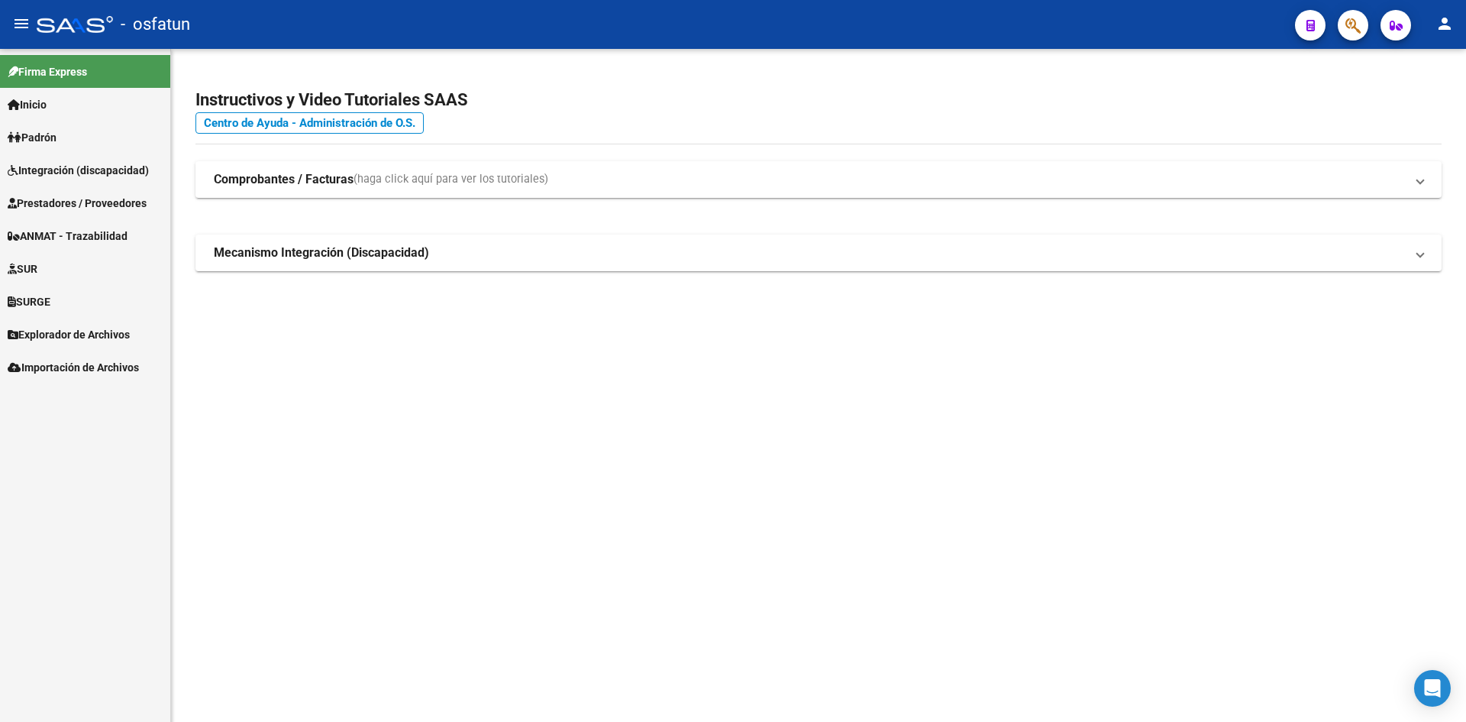
click at [432, 592] on mat-sidenav-content "Instructivos y Video Tutoriales SAAS Centro de Ayuda - Administración de O.S. C…" at bounding box center [818, 385] width 1295 height 673
click at [791, 405] on mat-sidenav-content "Instructivos y Video Tutoriales SAAS Centro de Ayuda - Administración de O.S. C…" at bounding box center [818, 385] width 1295 height 673
